Goal: Task Accomplishment & Management: Use online tool/utility

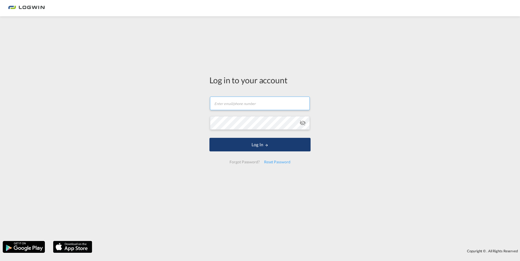
type input "[PERSON_NAME][EMAIL_ADDRESS][PERSON_NAME][DOMAIN_NAME]"
drag, startPoint x: 278, startPoint y: 148, endPoint x: 287, endPoint y: 147, distance: 9.0
click at [278, 148] on button "Log In" at bounding box center [259, 145] width 101 height 14
